Goal: Entertainment & Leisure: Consume media (video, audio)

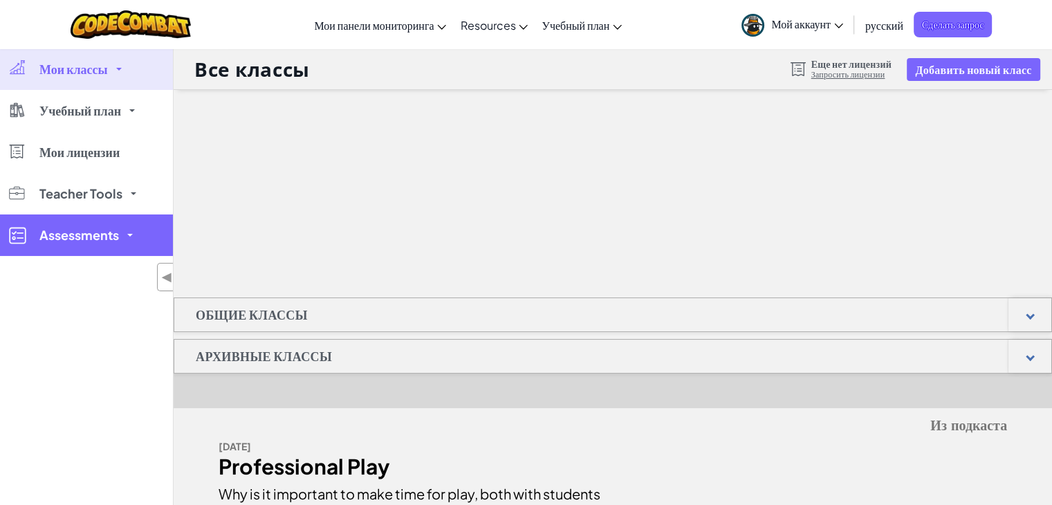
click at [158, 240] on link "Assessments" at bounding box center [86, 234] width 173 height 41
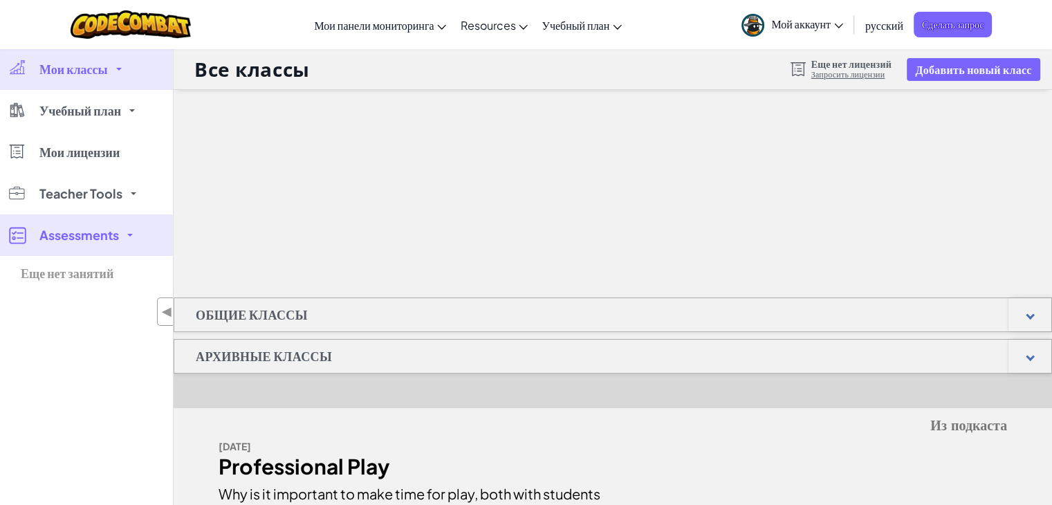
scroll to position [534, 0]
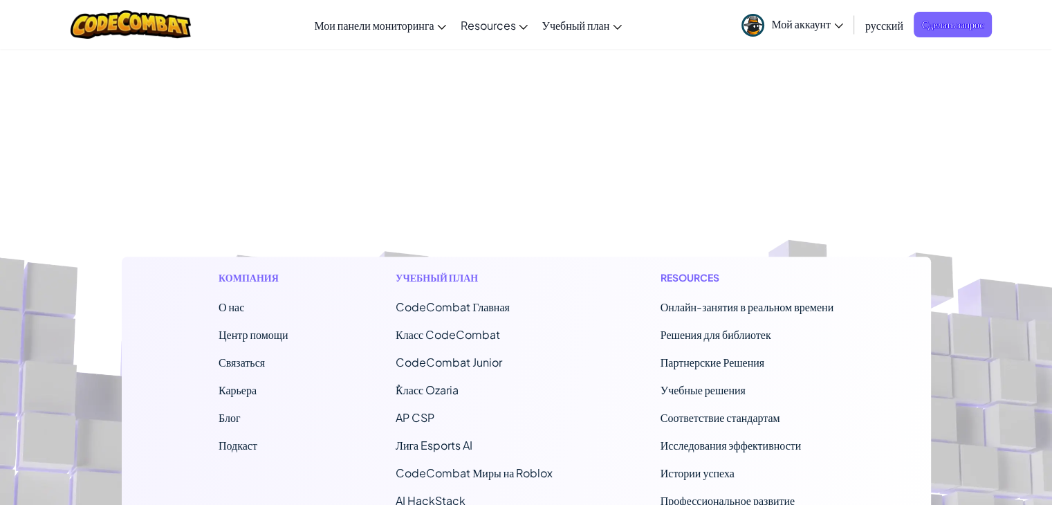
click at [820, 30] on link "Мой аккаунт" at bounding box center [791, 25] width 115 height 44
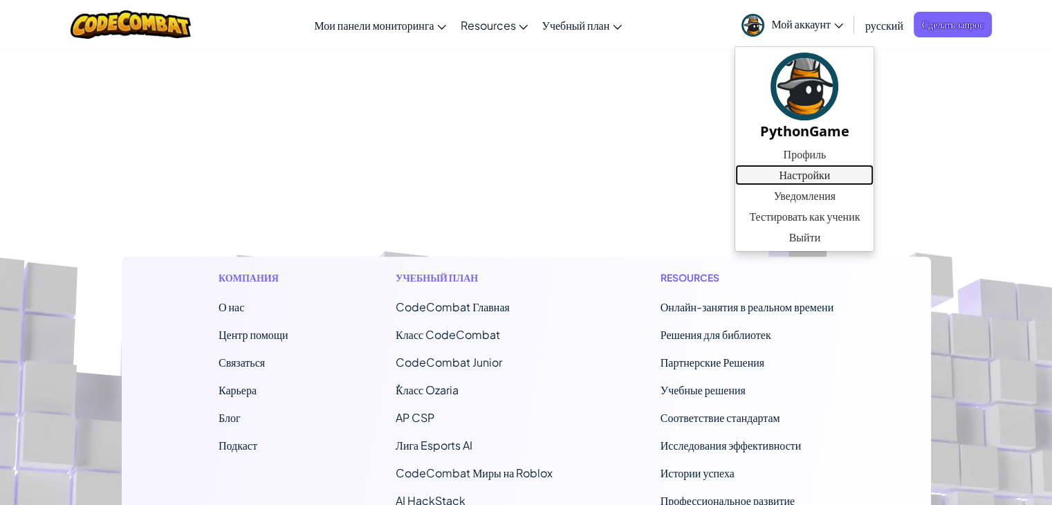
click at [808, 171] on link "Настройки" at bounding box center [804, 175] width 138 height 21
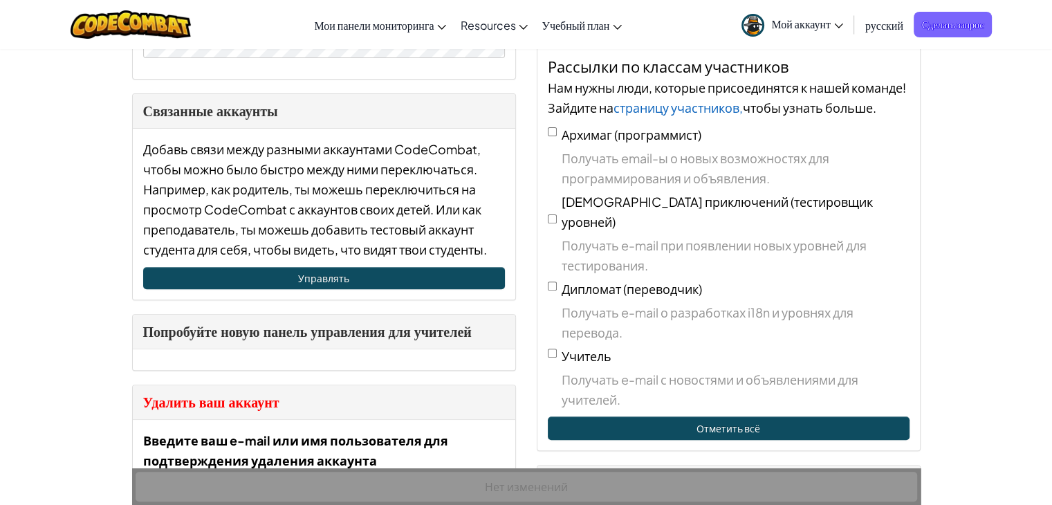
scroll to position [553, 0]
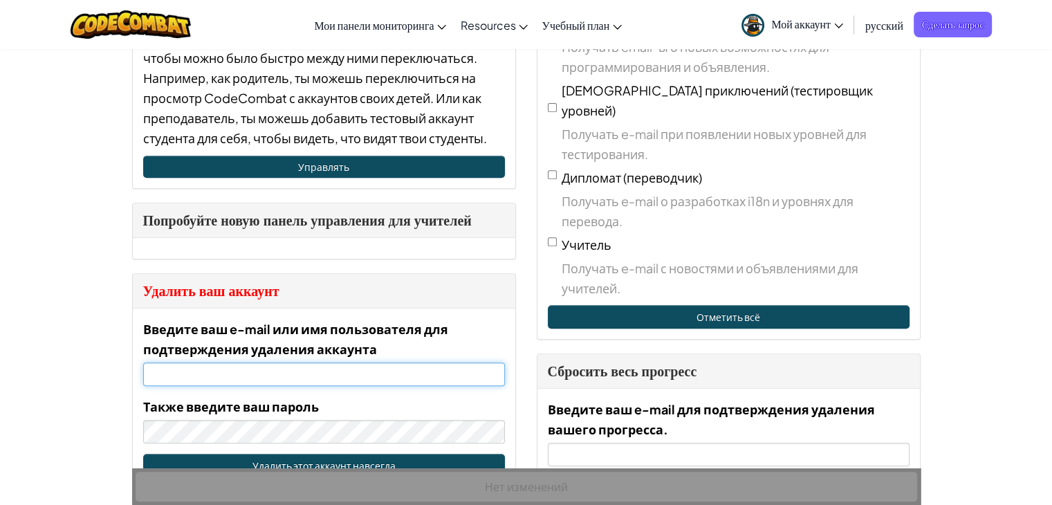
click at [275, 367] on input "Введите ваш e-mail или имя пользователя для подтверждения удаления аккаунта" at bounding box center [324, 374] width 362 height 24
type input "[EMAIL_ADDRESS][DOMAIN_NAME]"
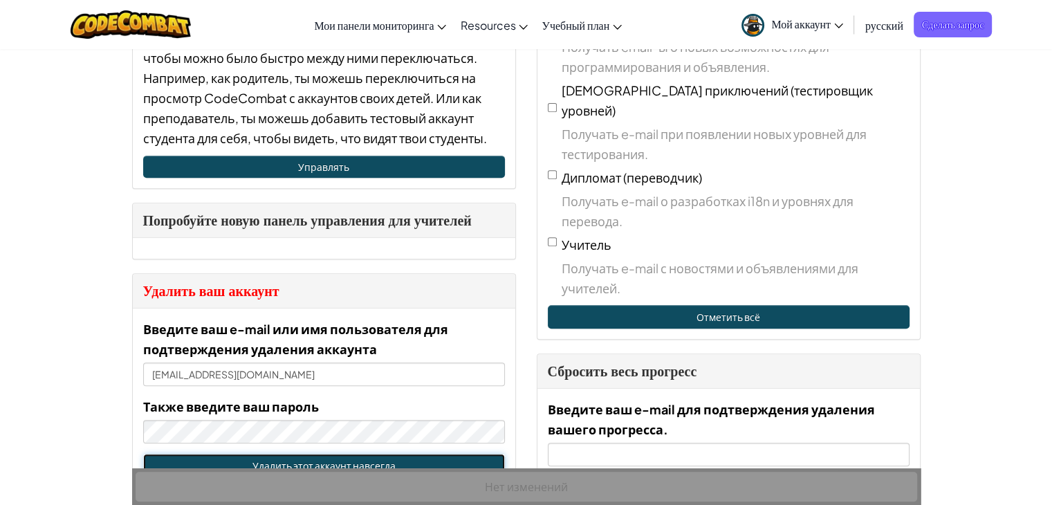
click at [275, 455] on button "Удалить этот аккаунт навсегда" at bounding box center [324, 466] width 362 height 24
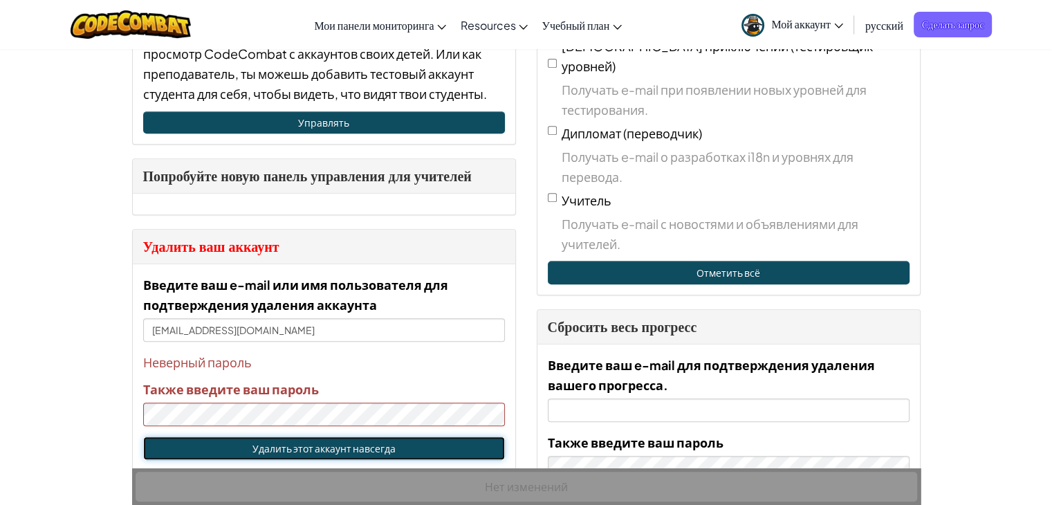
scroll to position [622, 0]
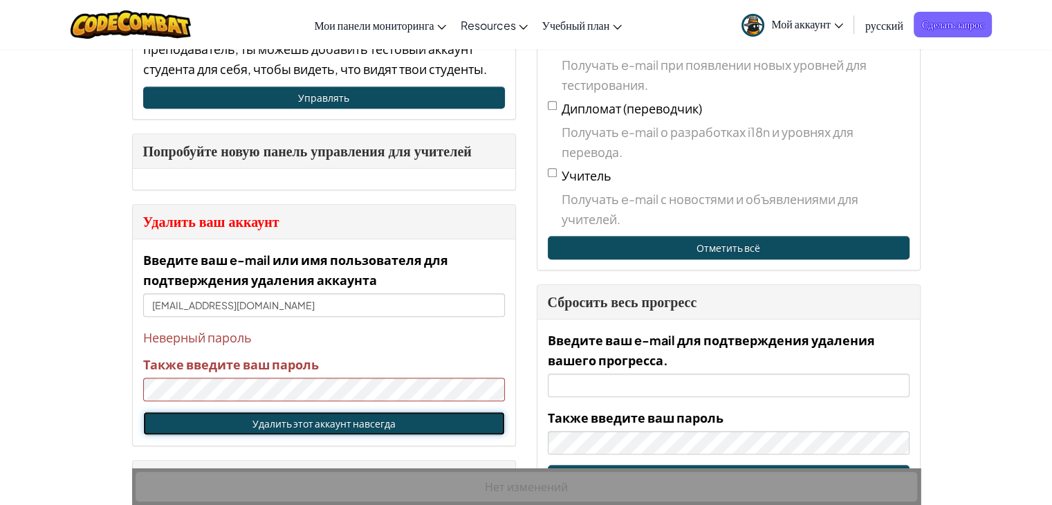
click at [267, 418] on button "Удалить этот аккаунт навсегда" at bounding box center [324, 423] width 362 height 24
click at [268, 425] on button "Удалить этот аккаунт навсегда" at bounding box center [324, 423] width 362 height 24
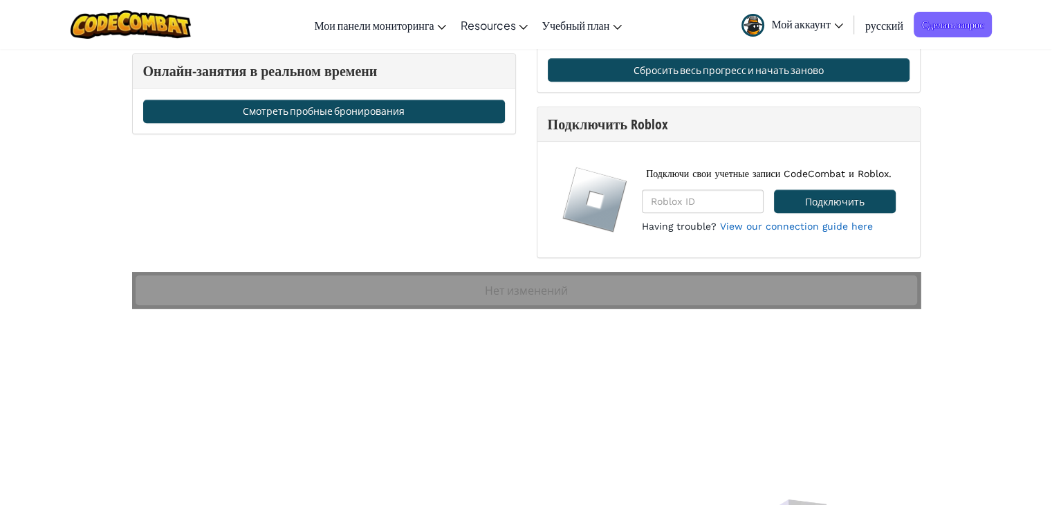
scroll to position [899, 0]
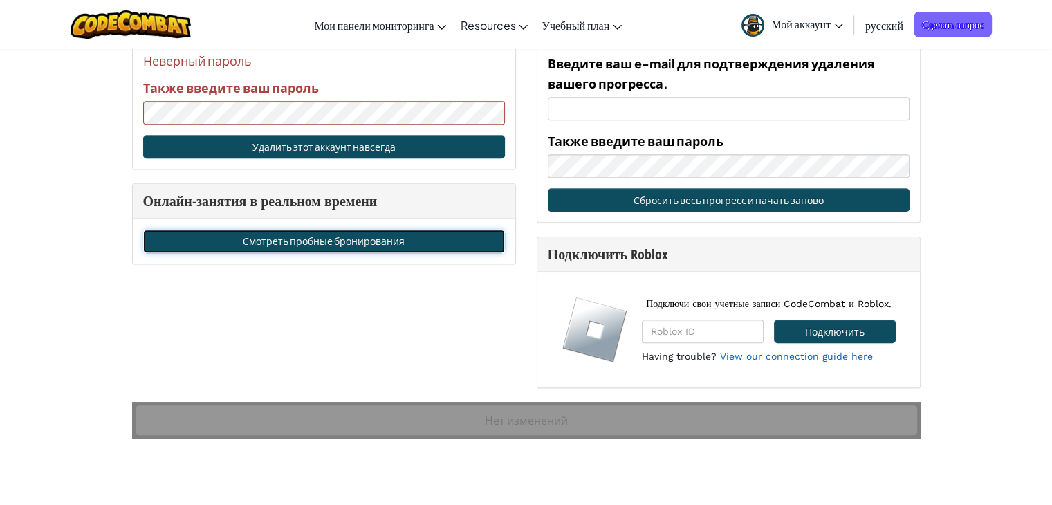
click at [239, 230] on link "Смотреть пробные бронирования" at bounding box center [324, 242] width 362 height 24
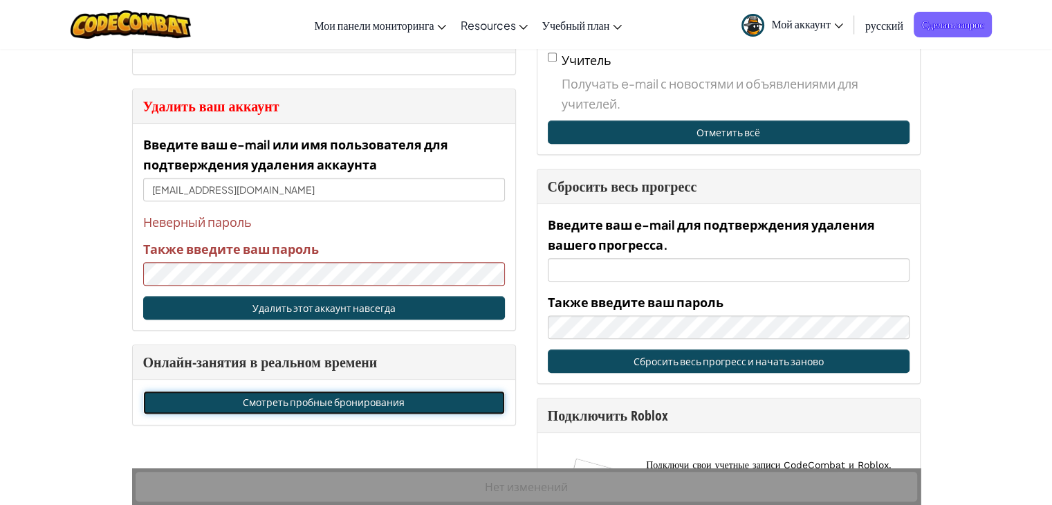
scroll to position [761, 0]
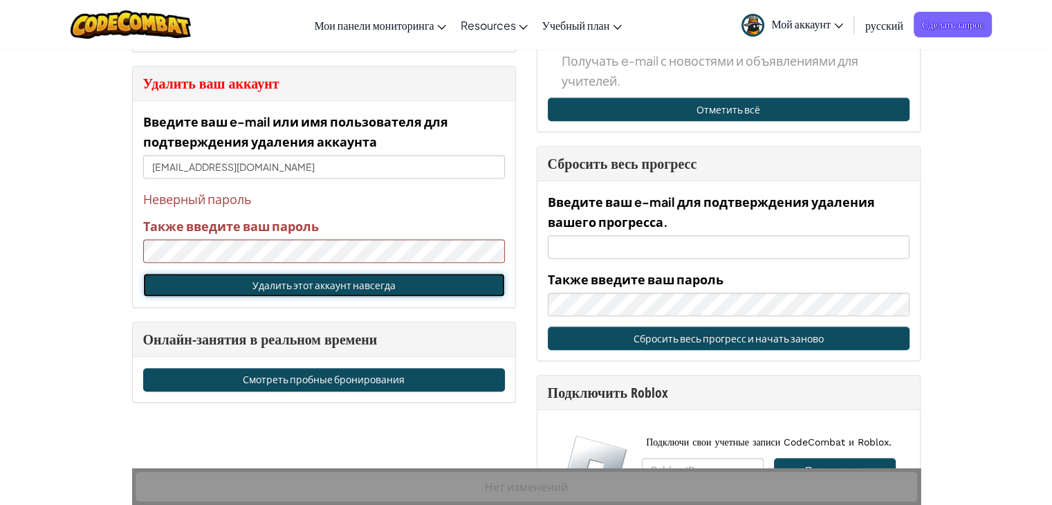
click at [270, 280] on button "Удалить этот аккаунт навсегда" at bounding box center [324, 285] width 362 height 24
click at [266, 284] on button "Удалить этот аккаунт навсегда" at bounding box center [324, 285] width 362 height 24
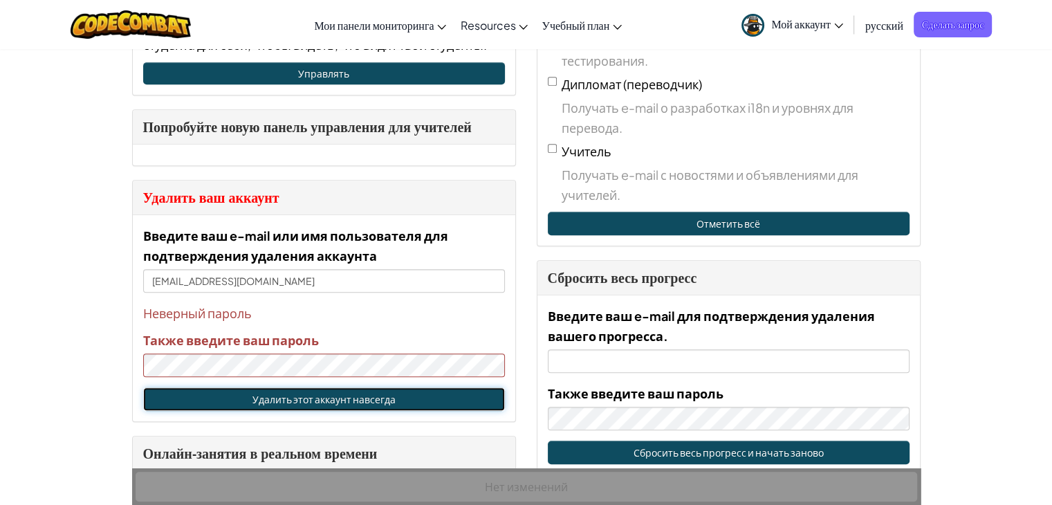
scroll to position [622, 0]
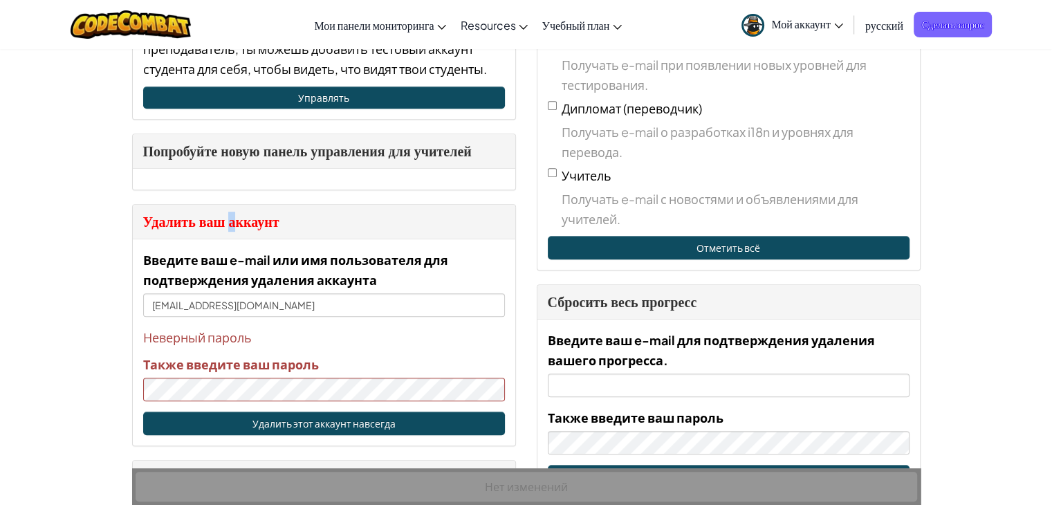
drag, startPoint x: 230, startPoint y: 205, endPoint x: 232, endPoint y: 223, distance: 18.8
click at [232, 218] on div "Удалить ваш аккаунт" at bounding box center [324, 222] width 382 height 35
drag, startPoint x: 240, startPoint y: 252, endPoint x: 248, endPoint y: 250, distance: 8.7
click at [245, 250] on label "Введите ваш e-mail или имя пользователя для подтверждения удаления аккаунта" at bounding box center [324, 270] width 362 height 40
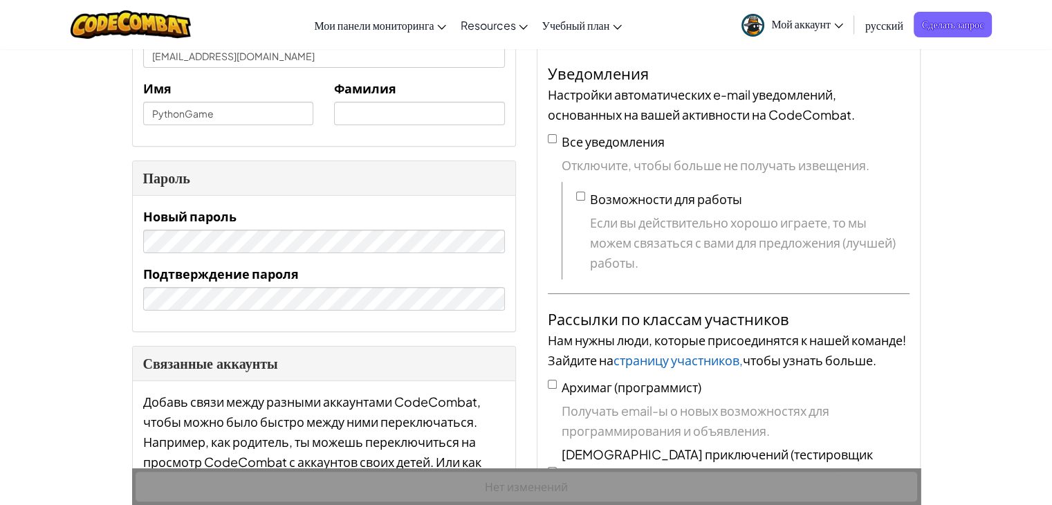
scroll to position [0, 0]
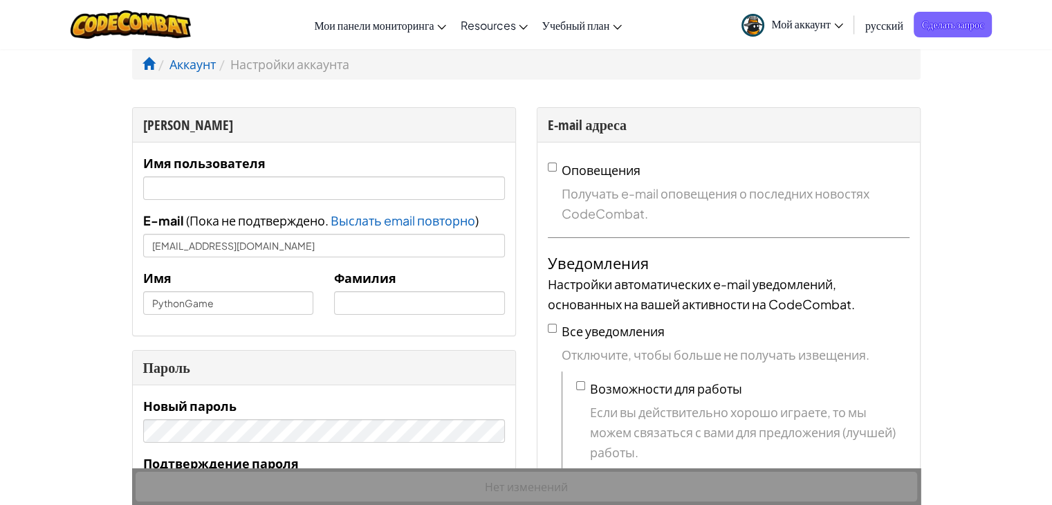
click at [227, 69] on li "Настройки аккаунта" at bounding box center [282, 64] width 133 height 20
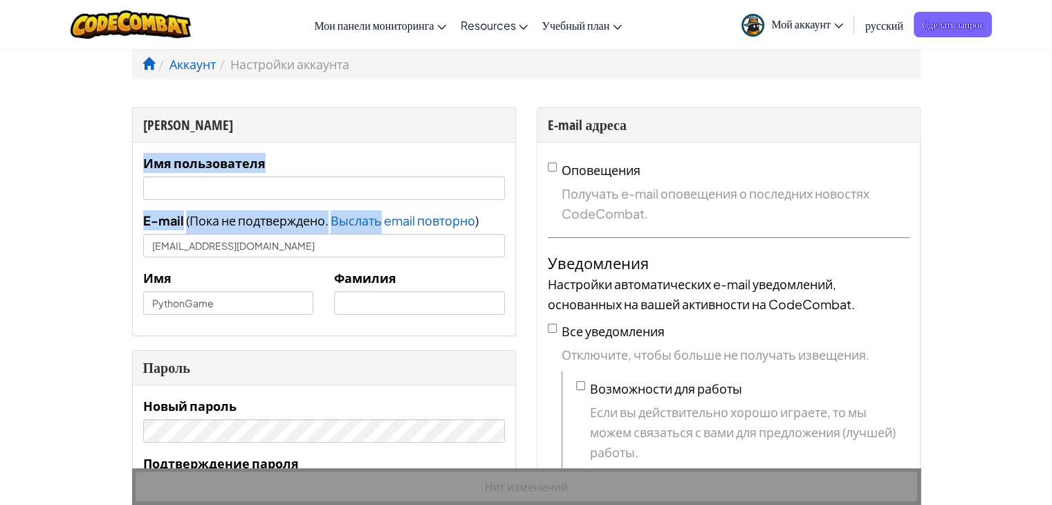
click at [378, 194] on div "Имя пользователя E-mail ( Пока не подтверждено. Выслать email повторно Письмо о…" at bounding box center [324, 239] width 362 height 172
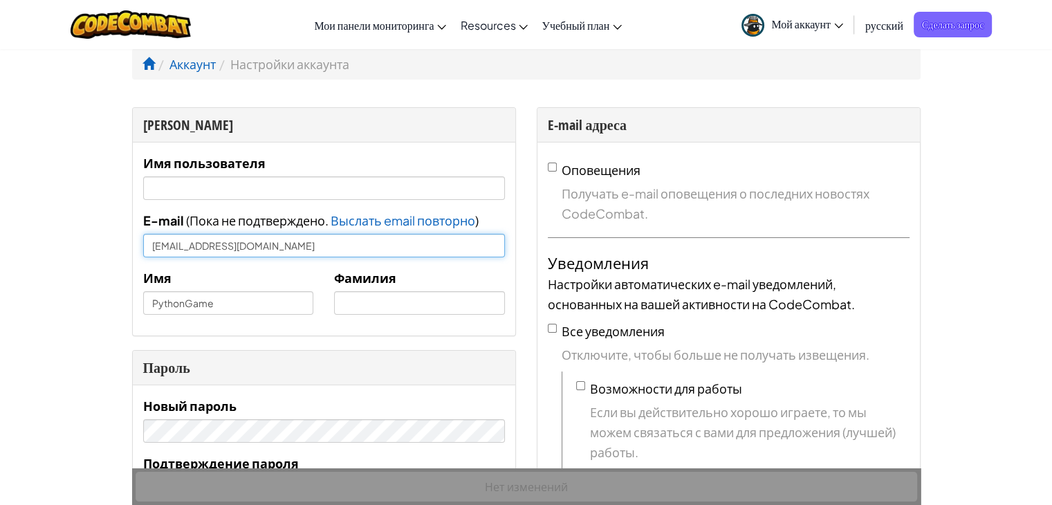
click at [281, 242] on input "[EMAIL_ADDRESS][DOMAIN_NAME]" at bounding box center [324, 246] width 362 height 24
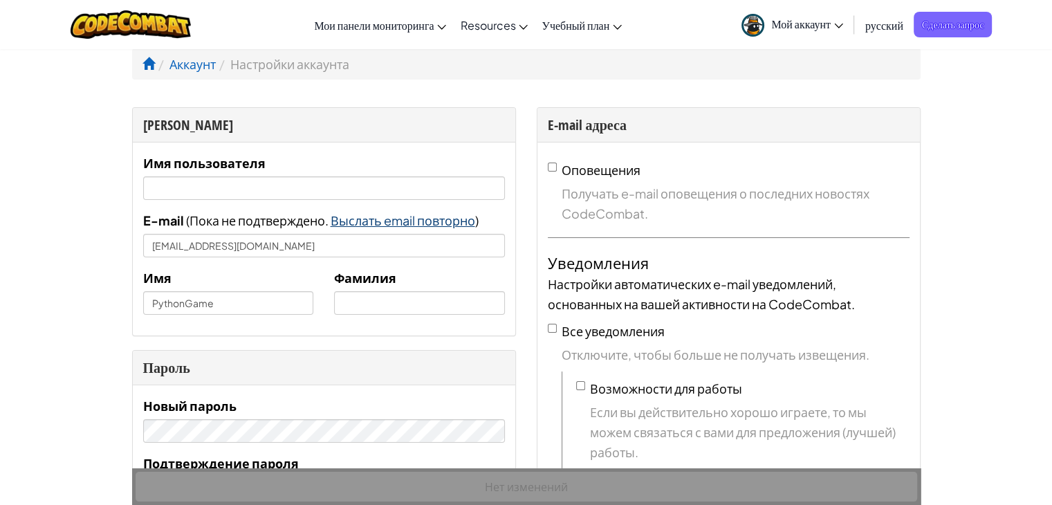
click at [344, 212] on span "Выслать email повторно" at bounding box center [403, 220] width 145 height 16
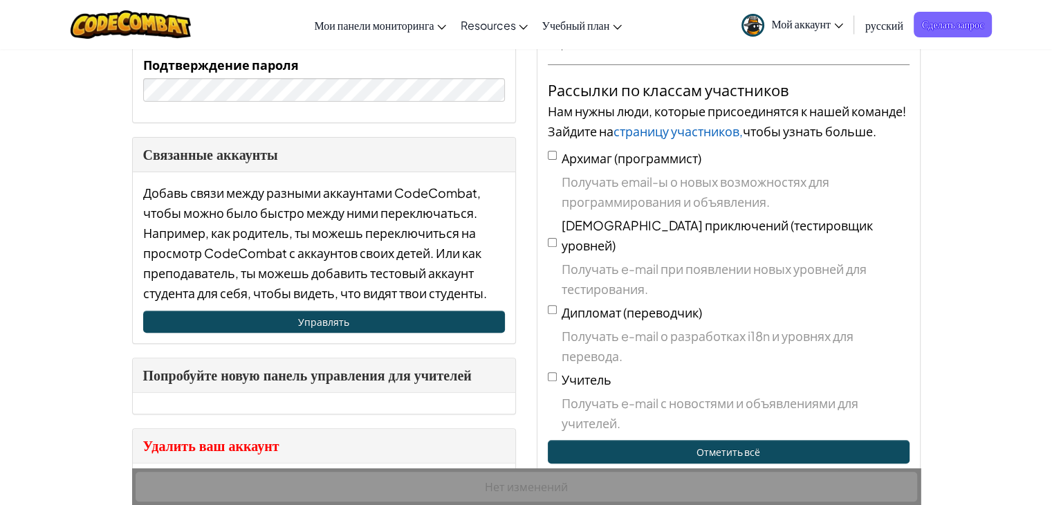
scroll to position [346, 0]
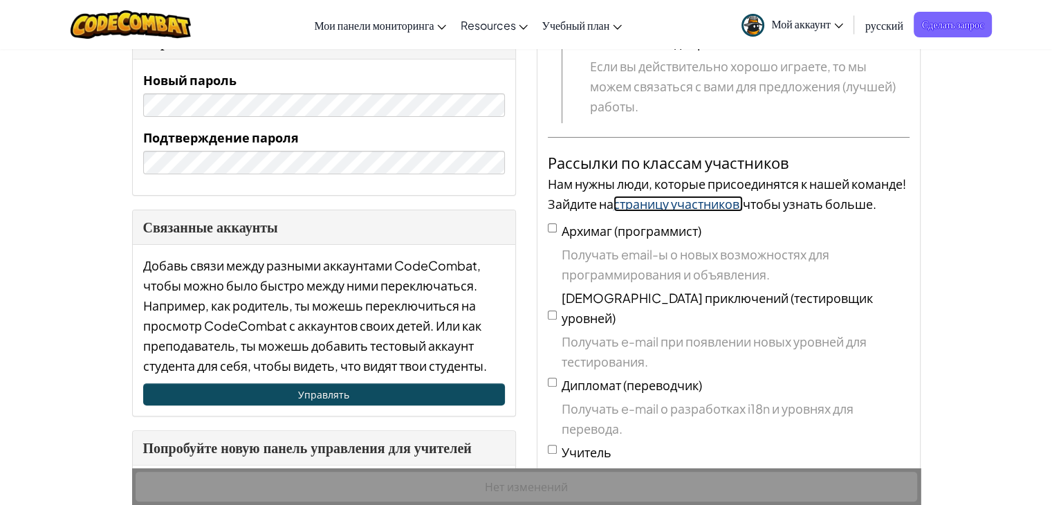
click at [743, 202] on link "страницу участников," at bounding box center [677, 204] width 129 height 16
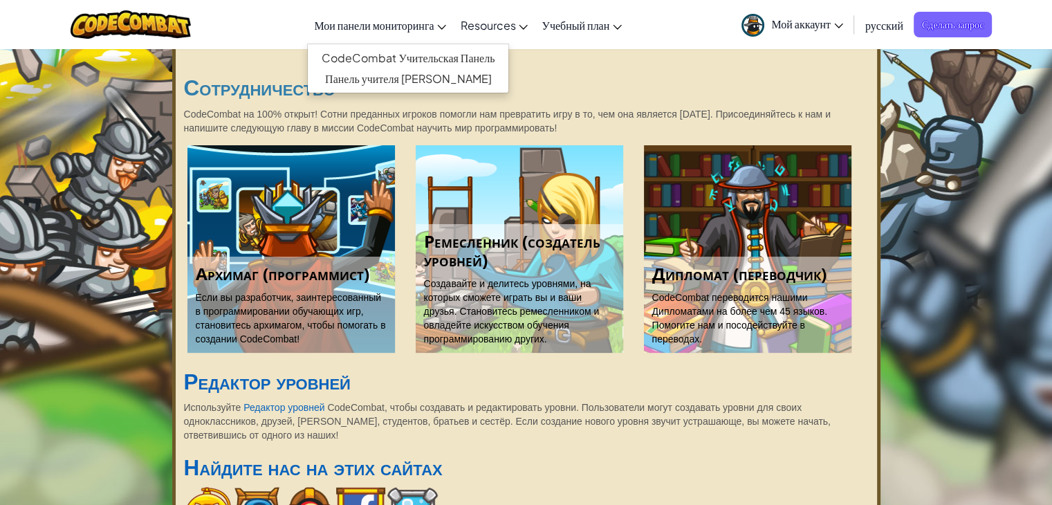
click at [374, 25] on span "Мои панели мониторинга" at bounding box center [374, 25] width 120 height 15
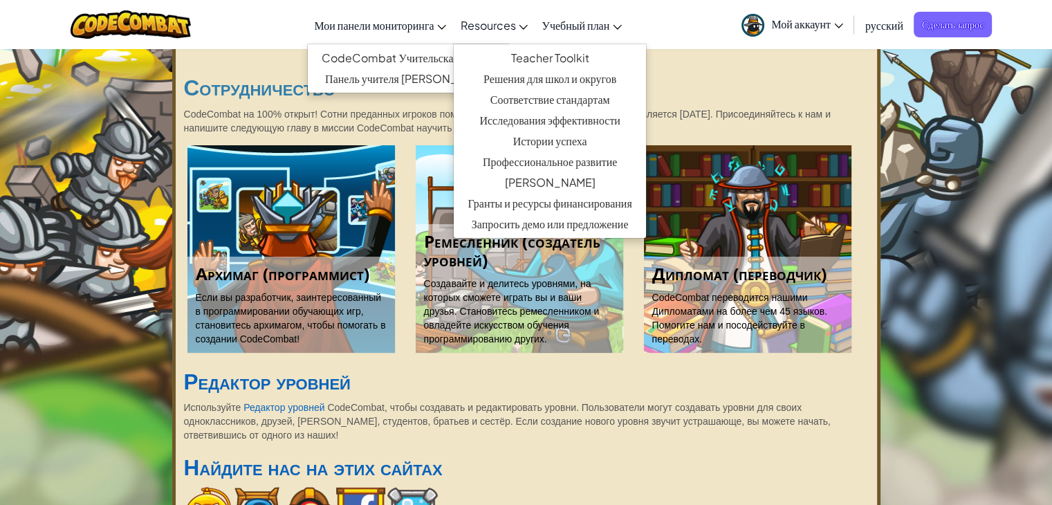
click at [500, 27] on span "Resources" at bounding box center [487, 25] width 55 height 15
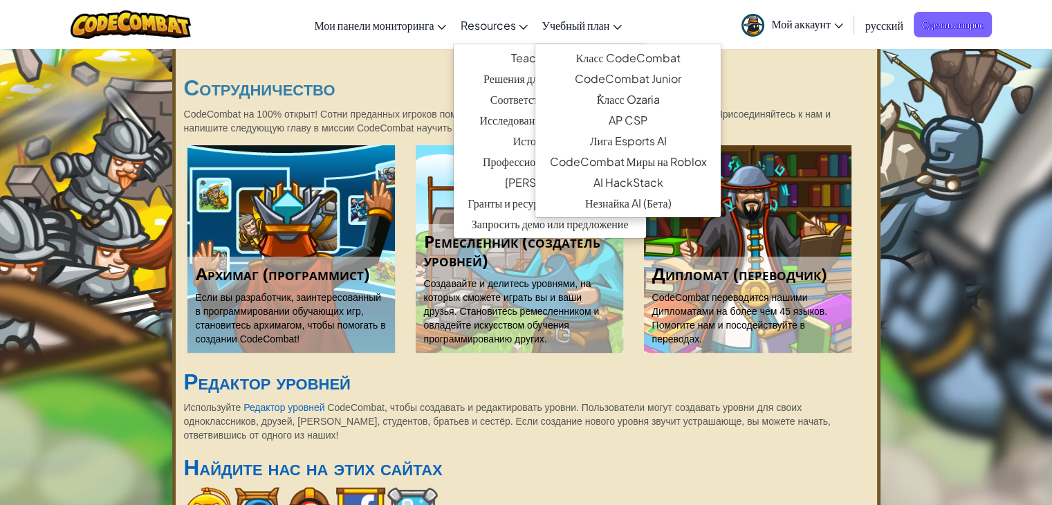
click at [620, 23] on link "Учебный план" at bounding box center [581, 24] width 94 height 37
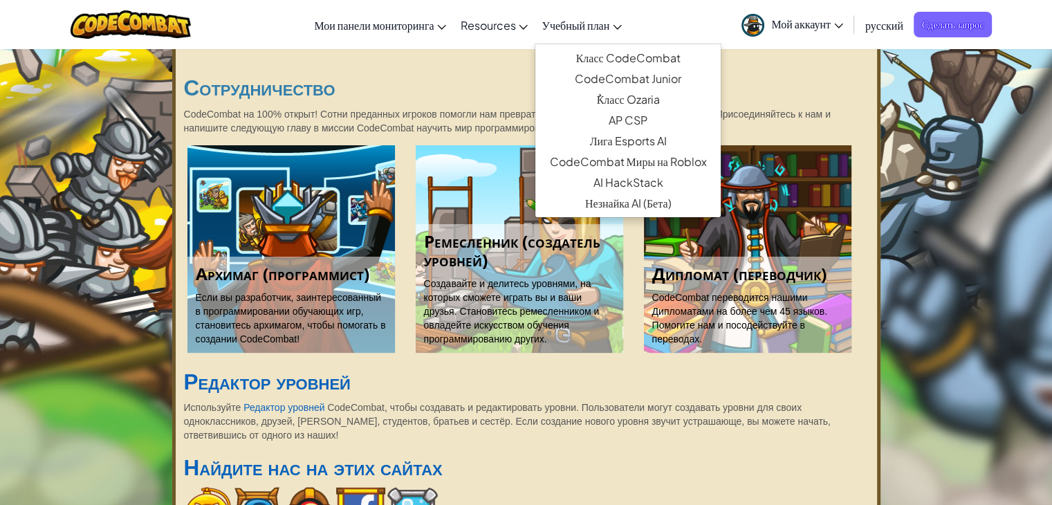
click at [617, 19] on link "Учебный план" at bounding box center [581, 24] width 94 height 37
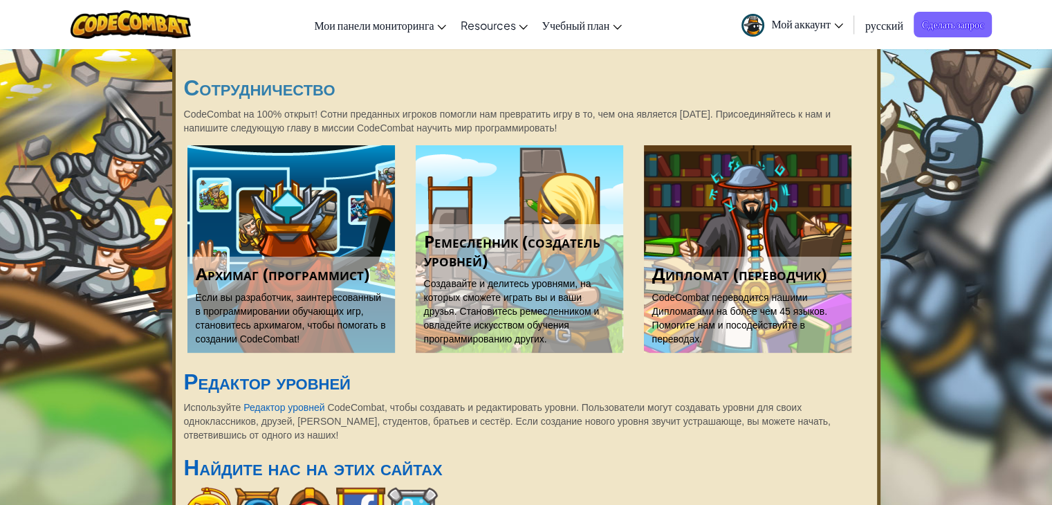
drag, startPoint x: 790, startPoint y: 34, endPoint x: 796, endPoint y: 26, distance: 10.4
click at [791, 32] on link "Мой аккаунт" at bounding box center [791, 25] width 115 height 44
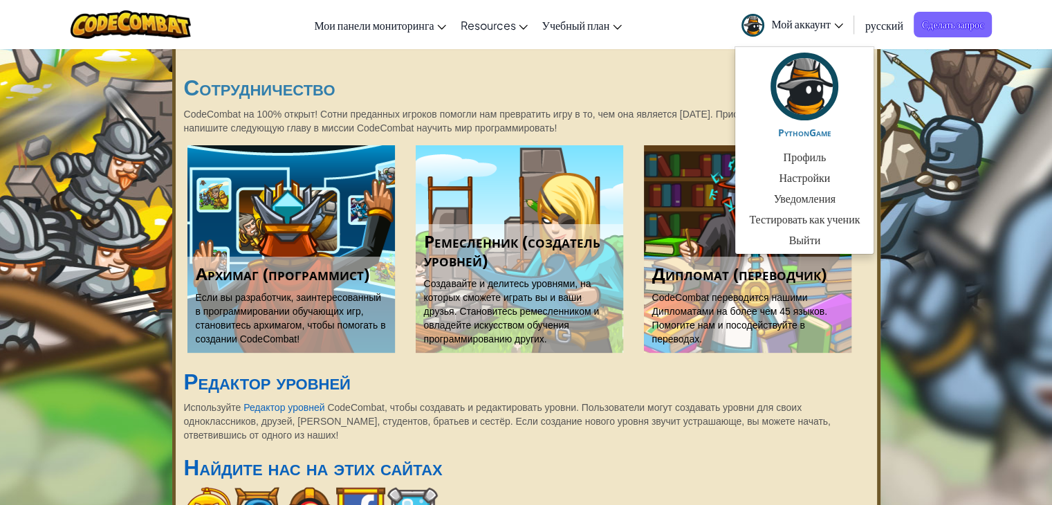
click at [799, 23] on span "Мой аккаунт" at bounding box center [807, 24] width 72 height 15
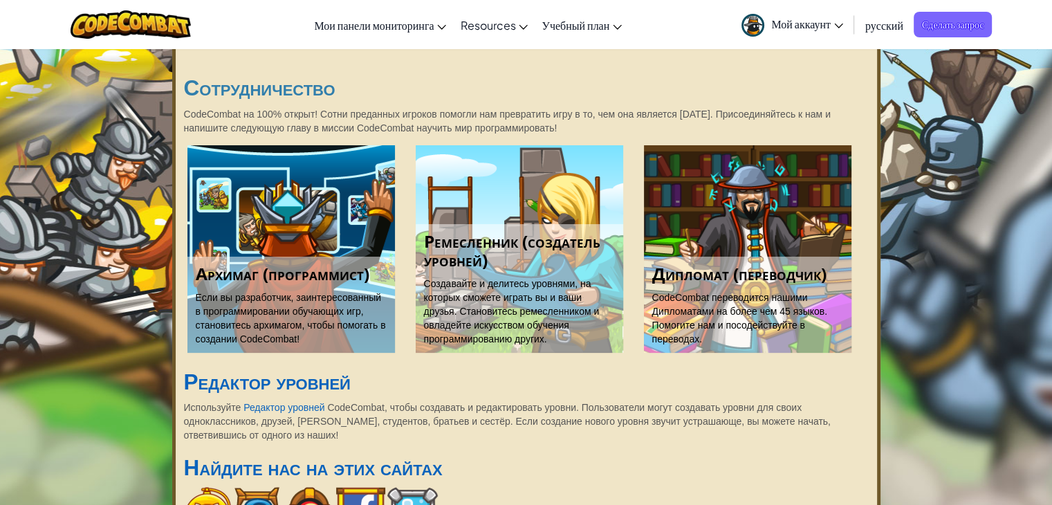
click at [831, 25] on span "Мой аккаунт" at bounding box center [807, 24] width 72 height 15
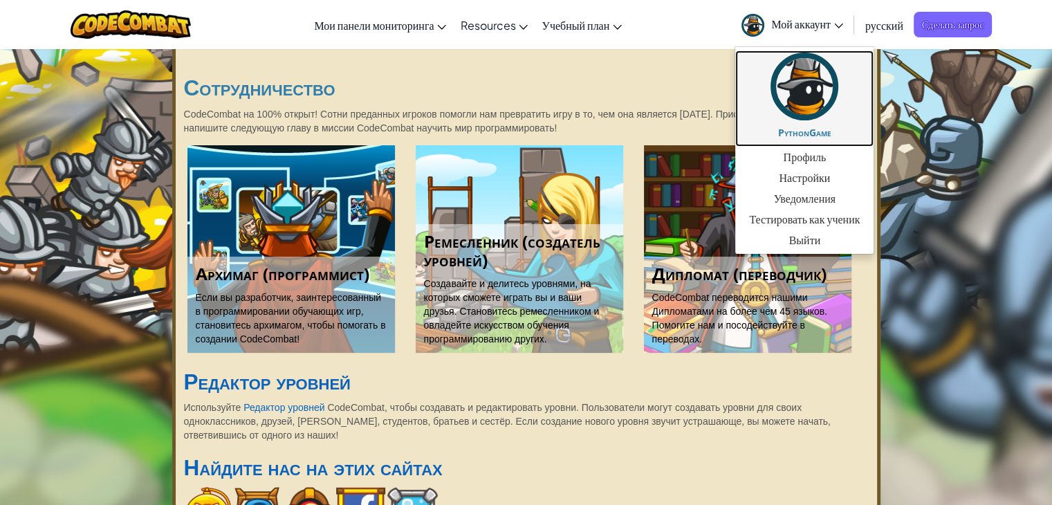
click at [831, 126] on link "PythonGame" at bounding box center [804, 98] width 138 height 96
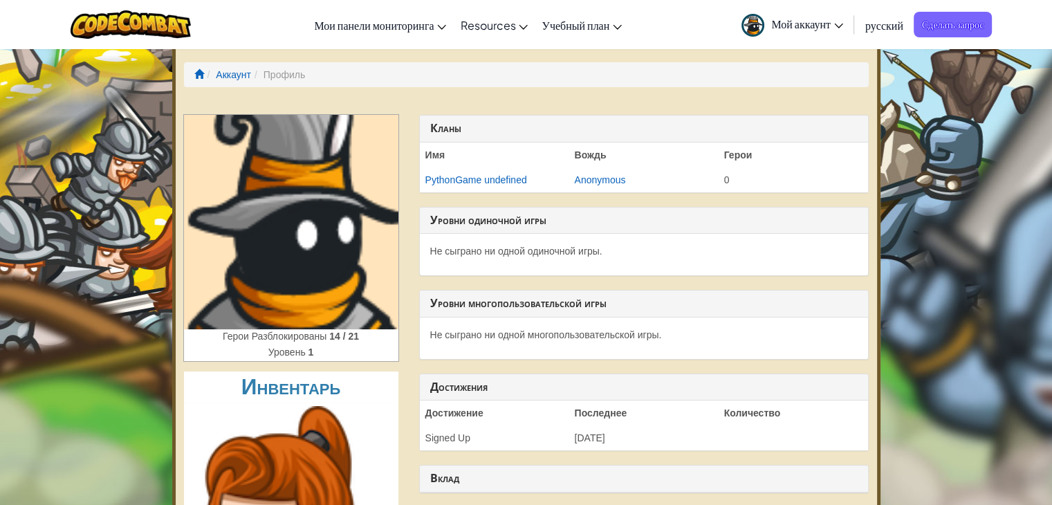
drag, startPoint x: 306, startPoint y: 358, endPoint x: 321, endPoint y: 333, distance: 29.4
click at [318, 349] on div "Уровень 1" at bounding box center [291, 353] width 214 height 16
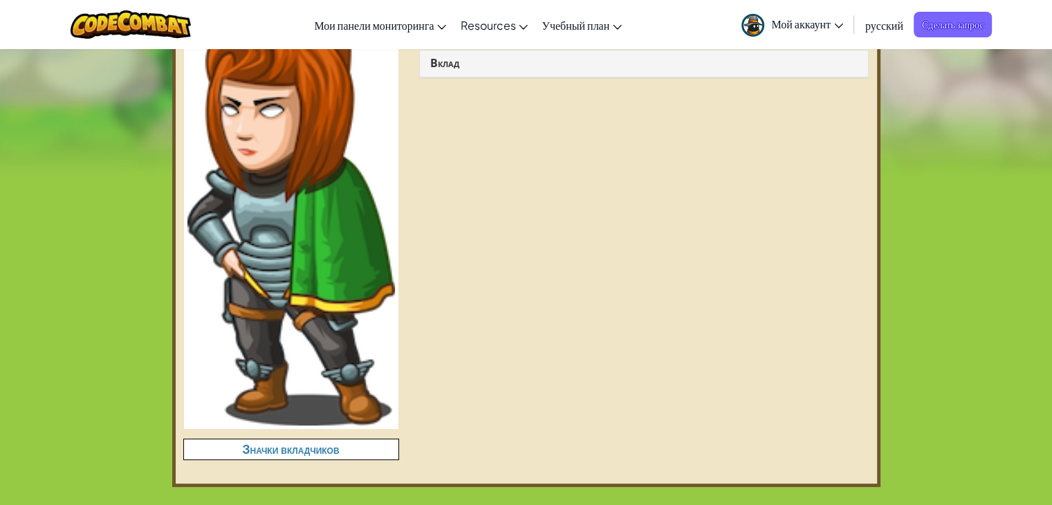
scroll to position [622, 0]
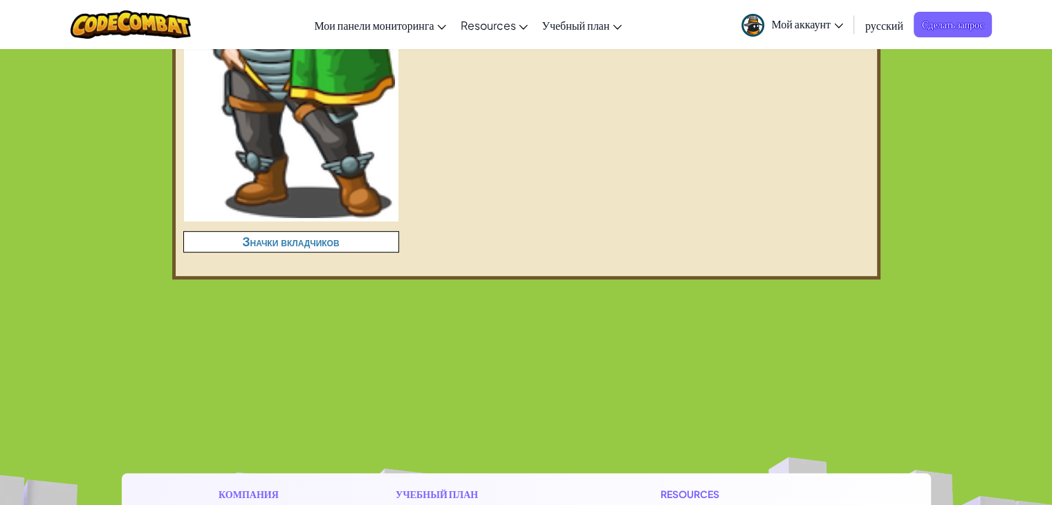
drag, startPoint x: 279, startPoint y: 232, endPoint x: 259, endPoint y: 243, distance: 23.2
click at [260, 242] on h4 "Значки вкладчиков" at bounding box center [291, 242] width 214 height 20
click at [248, 246] on h4 "Значки вкладчиков" at bounding box center [291, 242] width 214 height 20
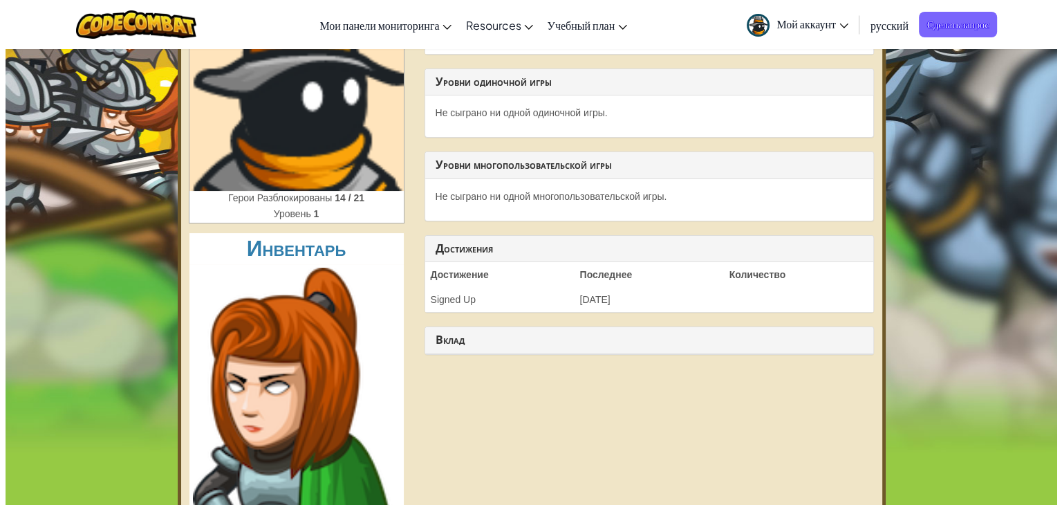
scroll to position [0, 0]
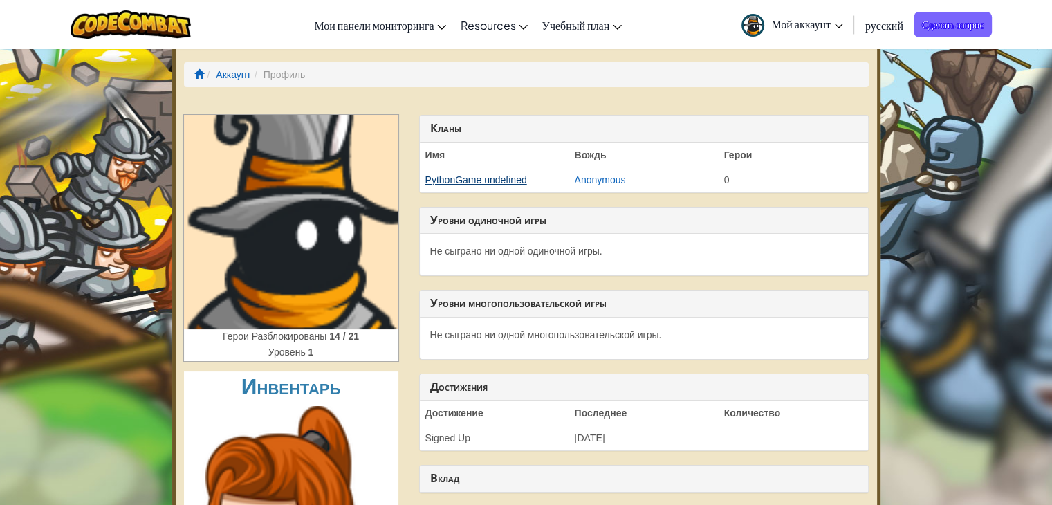
drag, startPoint x: 535, startPoint y: 171, endPoint x: 524, endPoint y: 176, distance: 12.4
click at [524, 176] on td "PythonGame undefined" at bounding box center [494, 179] width 149 height 25
click at [519, 178] on link "PythonGame undefined" at bounding box center [476, 179] width 102 height 11
drag, startPoint x: 518, startPoint y: 178, endPoint x: 445, endPoint y: 194, distance: 74.3
click at [445, 194] on div "[PERSON_NAME] Имя Вождь Герои PythonGame undefined Anonymous 0 Уровни одиночной…" at bounding box center [644, 311] width 470 height 392
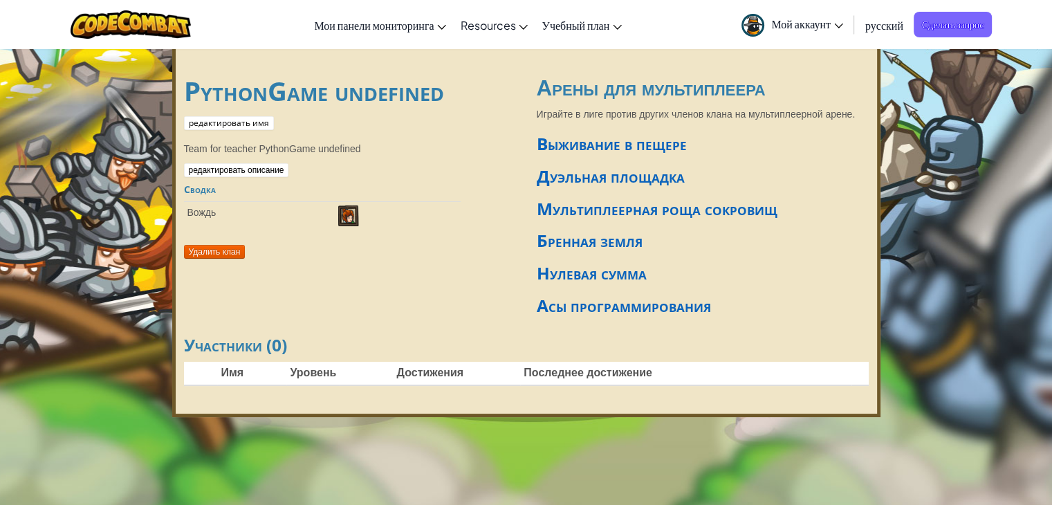
click at [214, 259] on div "PythonGame undefined редактировать имя Team for teacher PythonGame undefined ре…" at bounding box center [350, 163] width 353 height 203
click at [212, 250] on button "Удалить клан" at bounding box center [215, 252] width 62 height 14
click at [589, 296] on link "Асы программирования" at bounding box center [624, 305] width 174 height 23
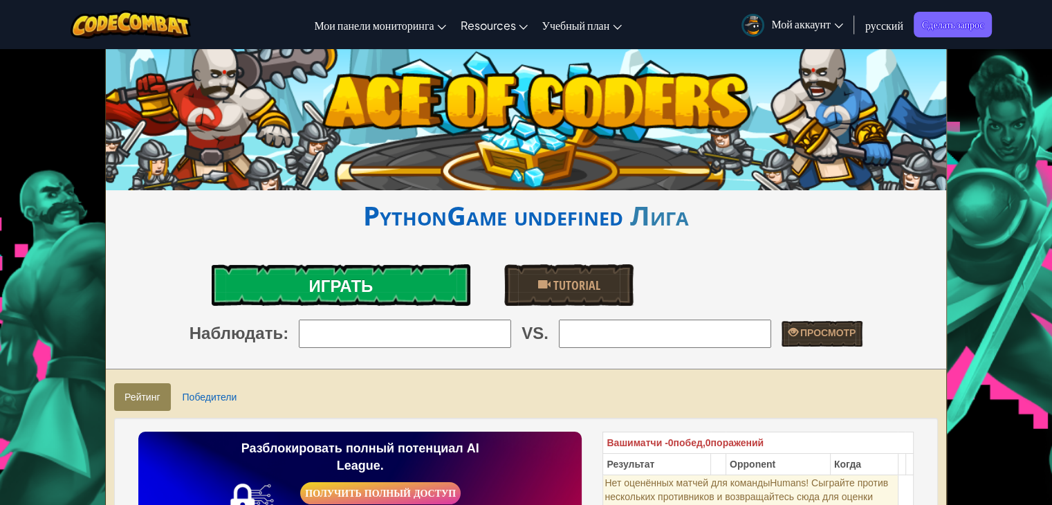
click at [401, 286] on link "Играть" at bounding box center [341, 284] width 258 height 41
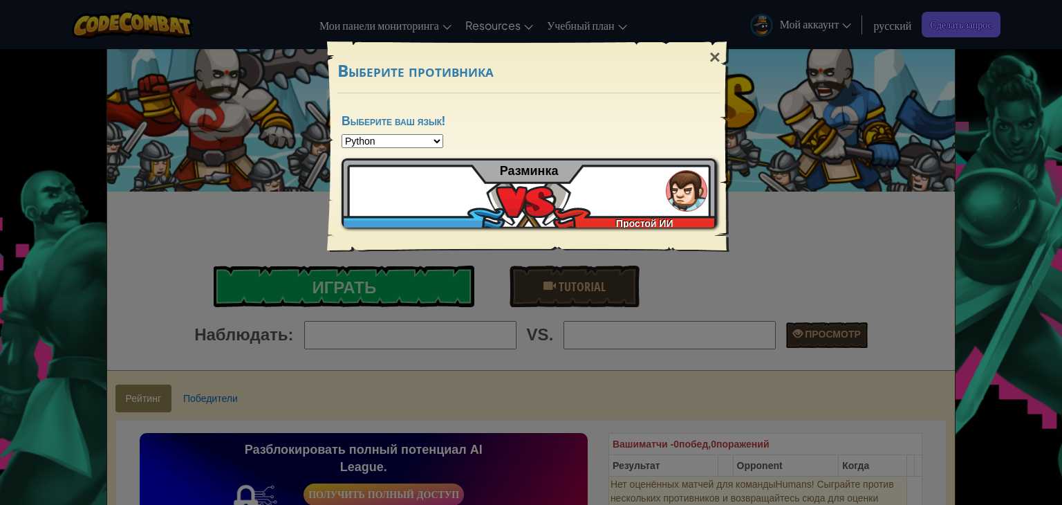
drag, startPoint x: 722, startPoint y: 51, endPoint x: 713, endPoint y: 55, distance: 9.6
click at [720, 51] on div "×" at bounding box center [715, 57] width 32 height 40
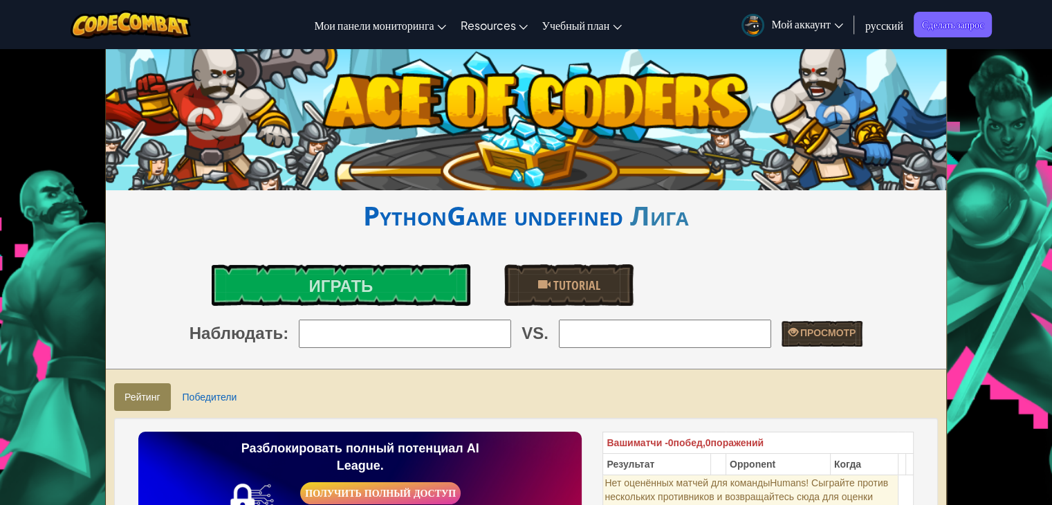
click at [250, 327] on span "Наблюдать" at bounding box center [235, 334] width 93 height 24
drag, startPoint x: 271, startPoint y: 275, endPoint x: 277, endPoint y: 279, distance: 7.9
click at [277, 279] on link "Играть" at bounding box center [341, 284] width 258 height 41
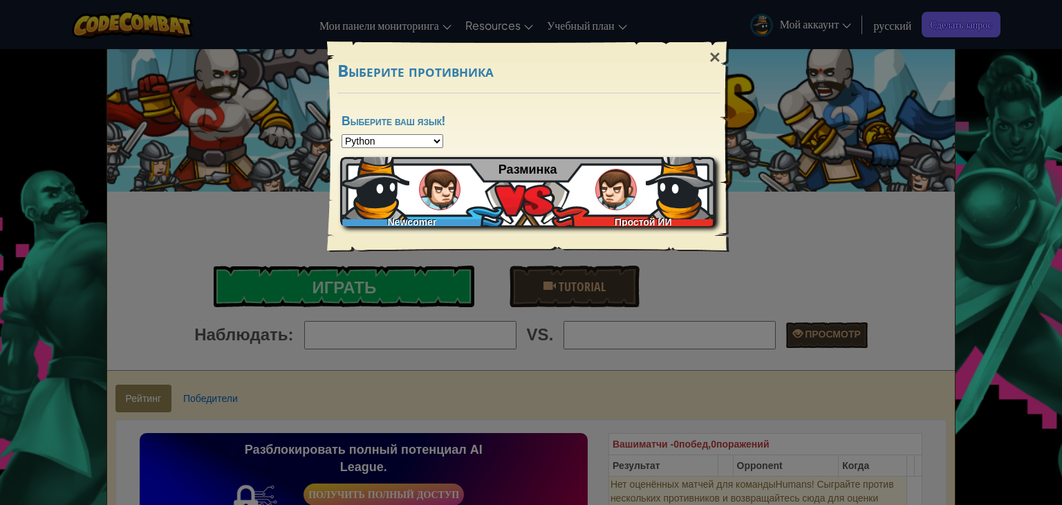
click at [490, 211] on div "Newcomer Простой [PERSON_NAME]" at bounding box center [527, 191] width 375 height 69
